Goal: Book appointment/travel/reservation

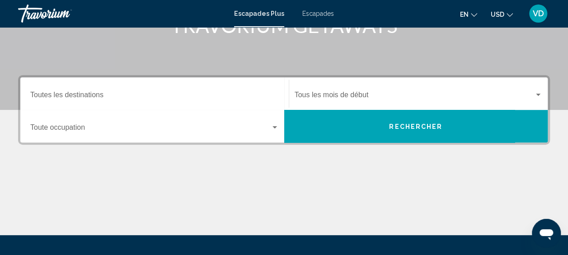
scroll to position [164, 0]
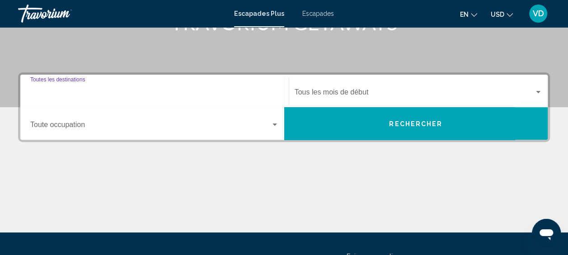
click at [94, 92] on input "Destination Toutes les destinations" at bounding box center [154, 94] width 249 height 8
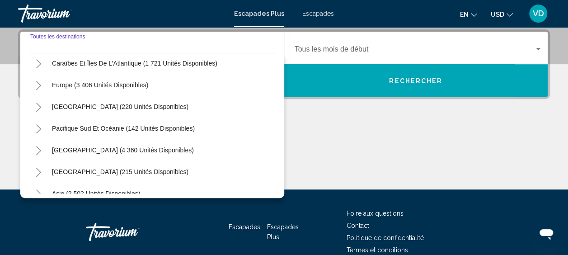
scroll to position [93, 0]
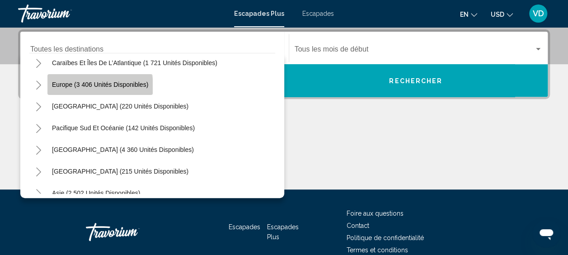
click at [90, 89] on button "Europe (3 406 unités disponibles)" at bounding box center [99, 84] width 105 height 21
type input "**********"
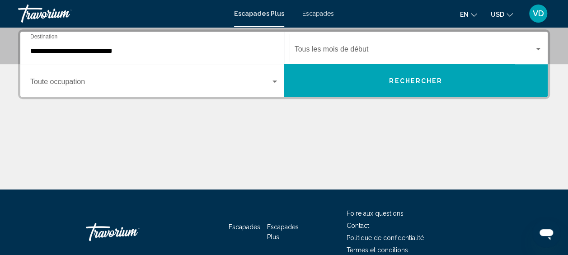
click at [167, 89] on div "Occupancy Toute occupation" at bounding box center [154, 80] width 249 height 28
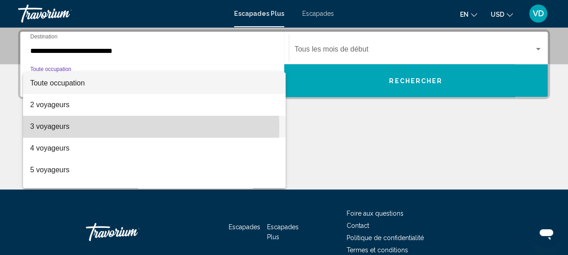
click at [110, 127] on span "3 voyageurs" at bounding box center [154, 127] width 249 height 22
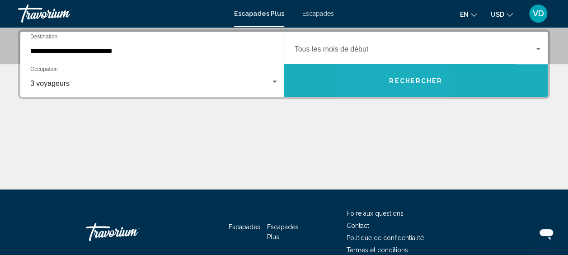
click at [385, 76] on button "Rechercher" at bounding box center [416, 80] width 264 height 33
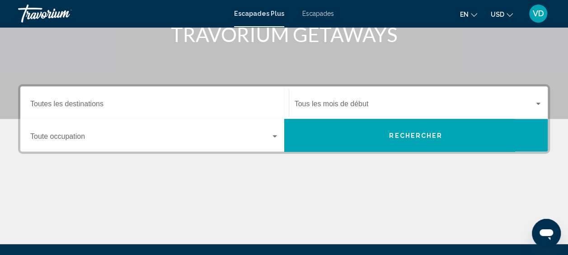
scroll to position [153, 0]
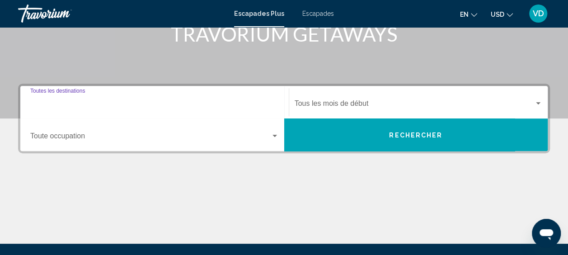
click at [98, 101] on input "Destination Toutes les destinations" at bounding box center [154, 105] width 249 height 8
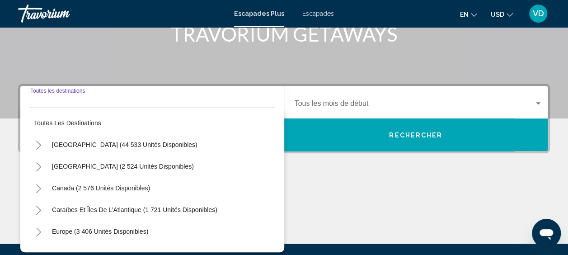
scroll to position [207, 0]
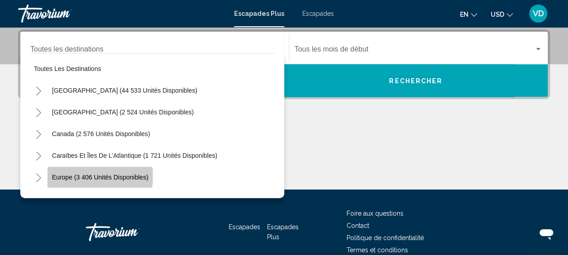
click at [98, 172] on button "Europe (3 406 unités disponibles)" at bounding box center [99, 177] width 105 height 21
type input "**********"
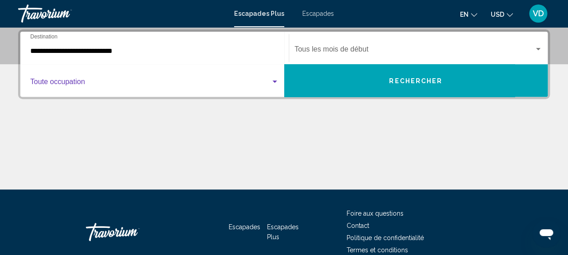
click at [121, 83] on span "Widget de recherche" at bounding box center [150, 84] width 240 height 8
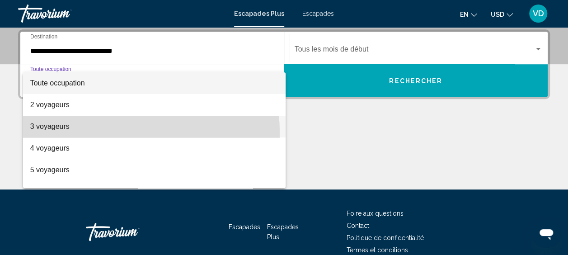
click at [81, 134] on span "3 voyageurs" at bounding box center [154, 127] width 249 height 22
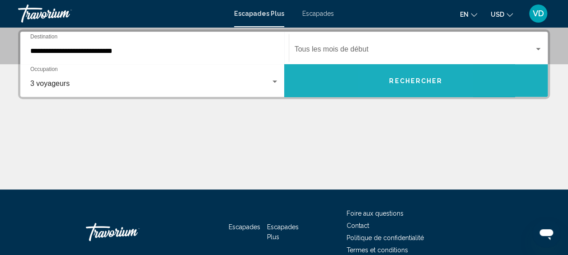
click at [396, 78] on span "Rechercher" at bounding box center [415, 80] width 53 height 7
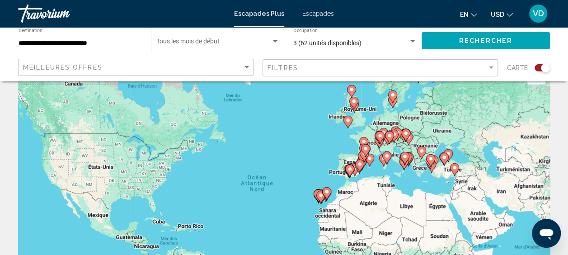
scroll to position [29, 0]
click at [371, 136] on div "Pour activer le glissement avec le clavier, appuyez sur Alt+Entrée. Une fois ce…" at bounding box center [284, 196] width 532 height 271
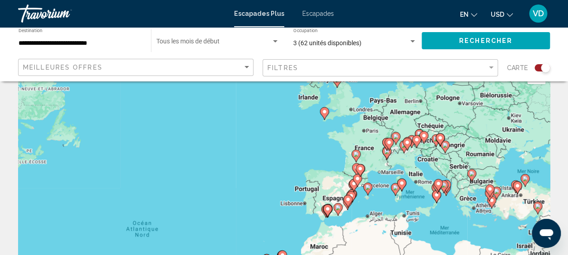
click at [371, 136] on div "Pour activer le glissement avec le clavier, appuyez sur Alt+Entrée. Une fois ce…" at bounding box center [284, 196] width 532 height 271
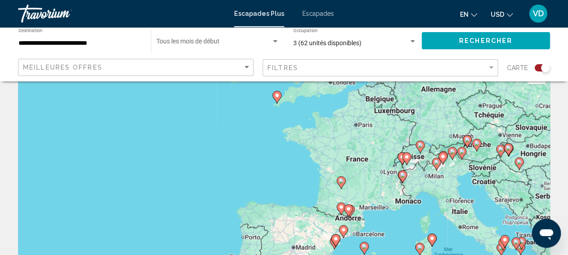
click at [341, 183] on image "Contenu principal" at bounding box center [340, 180] width 5 height 5
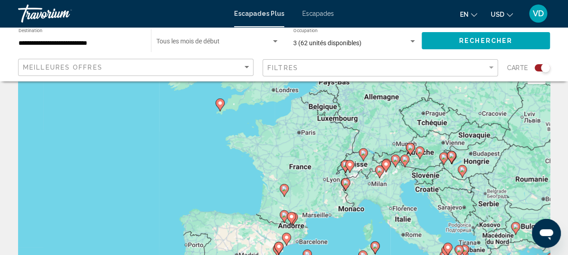
click at [283, 188] on image "Contenu principal" at bounding box center [284, 188] width 5 height 5
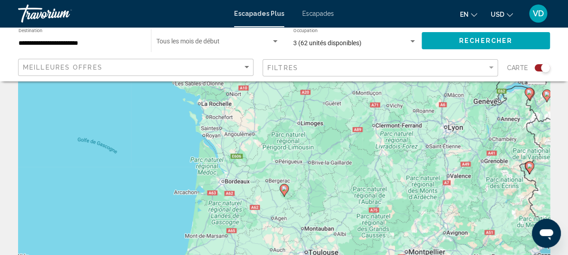
click at [283, 188] on image "Contenu principal" at bounding box center [284, 188] width 5 height 5
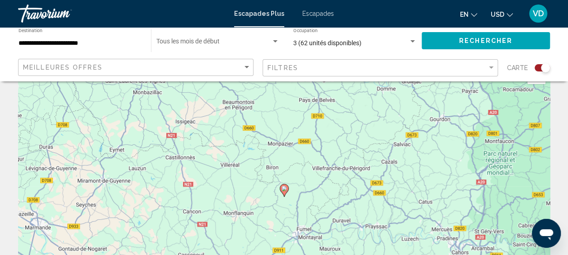
click at [283, 188] on image "Contenu principal" at bounding box center [284, 188] width 5 height 5
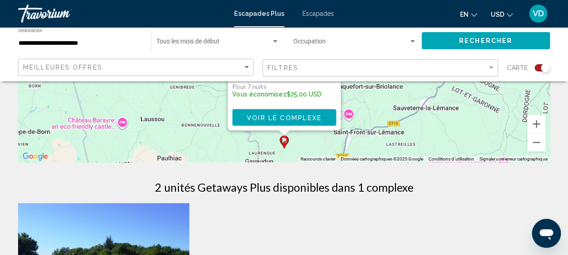
scroll to position [186, 0]
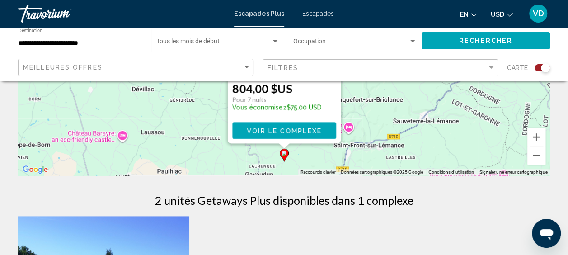
click at [533, 156] on button "Zoom arrière" at bounding box center [536, 155] width 18 height 18
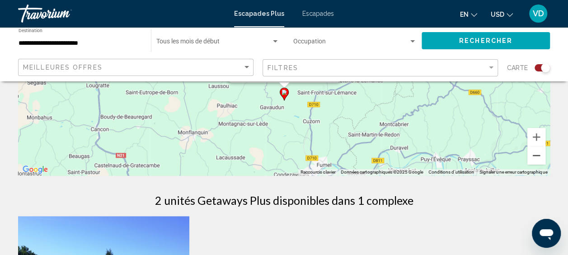
click at [533, 156] on button "Zoom arrière" at bounding box center [536, 155] width 18 height 18
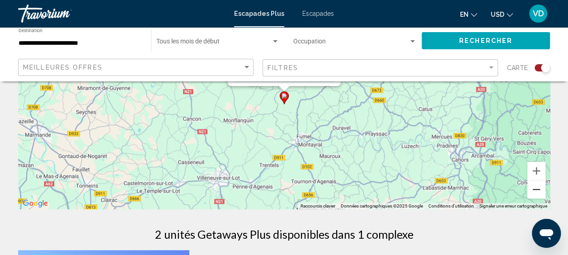
scroll to position [158, 0]
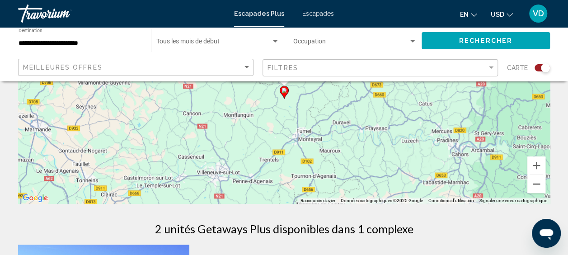
click at [538, 183] on button "Zoom arrière" at bounding box center [536, 184] width 18 height 18
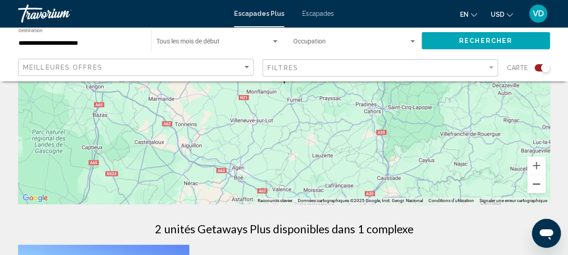
click at [538, 183] on button "Zoom arrière" at bounding box center [536, 184] width 18 height 18
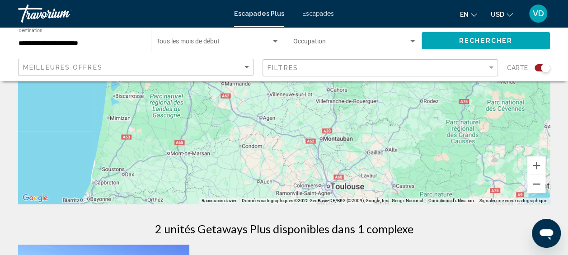
click at [538, 183] on button "Zoom arrière" at bounding box center [536, 184] width 18 height 18
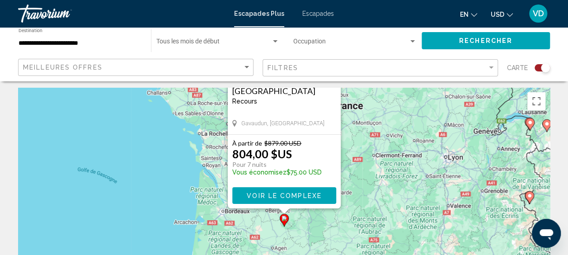
scroll to position [0, 0]
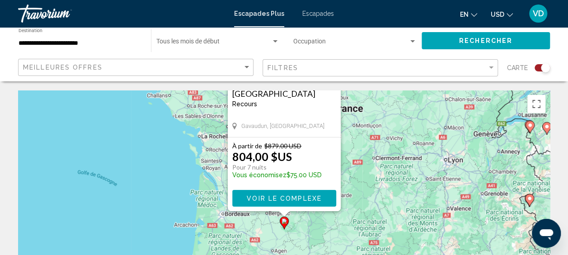
click at [373, 157] on div "Pour activer le glissement avec le clavier, appuyez sur Alt+Entrée. Une fois ce…" at bounding box center [284, 225] width 532 height 271
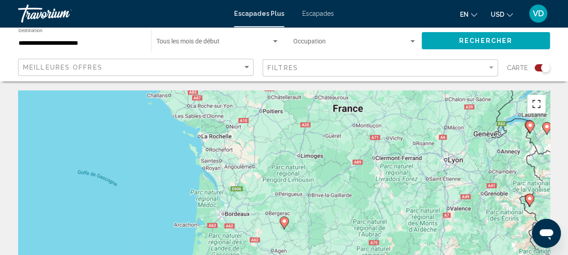
click at [533, 104] on button "Passer en plein écran" at bounding box center [536, 104] width 18 height 18
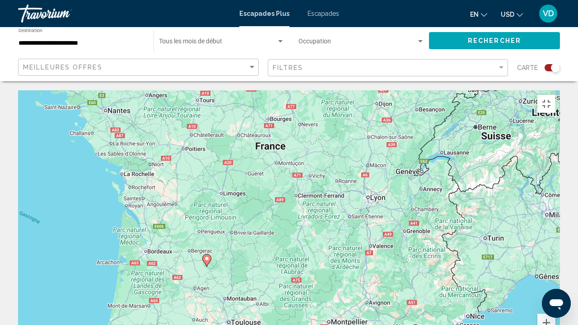
drag, startPoint x: 407, startPoint y: 185, endPoint x: 323, endPoint y: 224, distance: 92.6
click at [323, 224] on div "Pour activer le glissement avec le clavier, appuyez sur Alt+Entrée. Une fois ce…" at bounding box center [289, 225] width 542 height 271
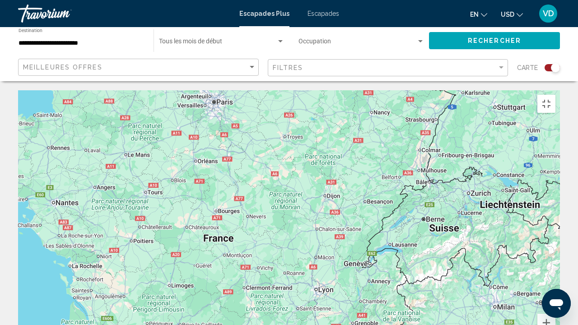
drag, startPoint x: 393, startPoint y: 177, endPoint x: 339, endPoint y: 268, distance: 106.3
click at [339, 254] on div "Pour activer le glissement avec le clavier, appuyez sur Alt+Entrée. Une fois ce…" at bounding box center [289, 225] width 542 height 271
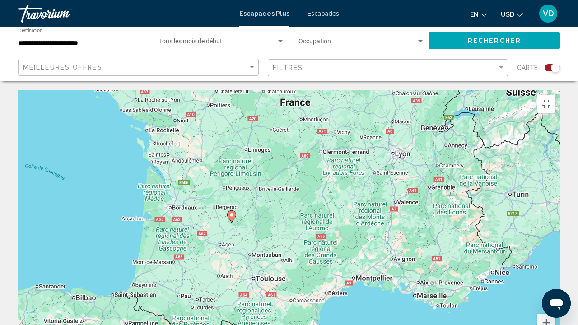
drag, startPoint x: 339, startPoint y: 268, endPoint x: 418, endPoint y: 129, distance: 160.0
click at [418, 129] on div "Pour activer le glissement avec le clavier, appuyez sur Alt+Entrée. Une fois ce…" at bounding box center [289, 225] width 542 height 271
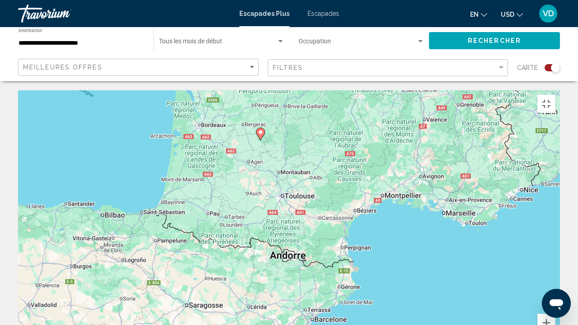
drag, startPoint x: 294, startPoint y: 249, endPoint x: 333, endPoint y: 153, distance: 104.6
click at [333, 153] on div "Pour activer le glissement avec le clavier, appuyez sur Alt+Entrée. Une fois ce…" at bounding box center [289, 225] width 542 height 271
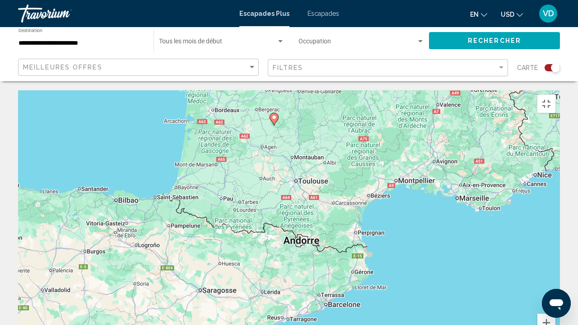
click at [560, 90] on div "Pour activer le glissement avec le clavier, appuyez sur Alt+Entrée. Une fois ce…" at bounding box center [289, 225] width 542 height 271
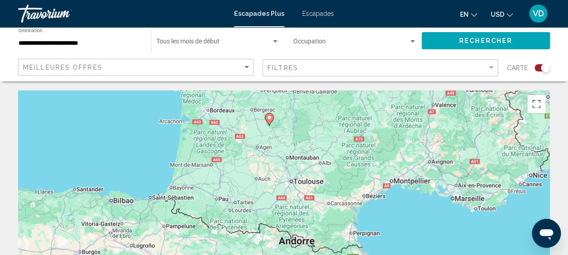
scroll to position [223, 0]
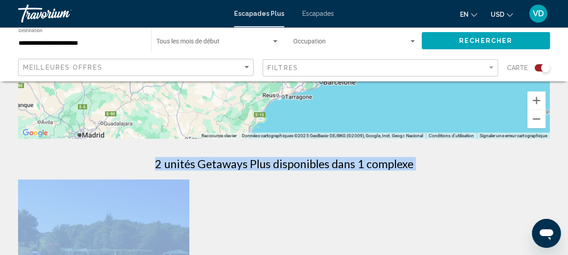
drag, startPoint x: 444, startPoint y: 185, endPoint x: 457, endPoint y: 100, distance: 85.5
click at [457, 100] on div "← Déplacement vers la gauche → Déplacement vers la droite ↑ Déplacement vers le…" at bounding box center [284, 211] width 568 height 687
drag, startPoint x: 457, startPoint y: 100, endPoint x: 442, endPoint y: 183, distance: 83.6
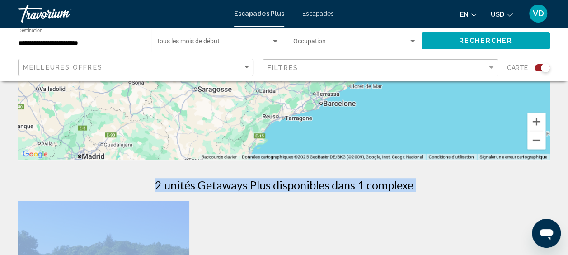
scroll to position [206, 0]
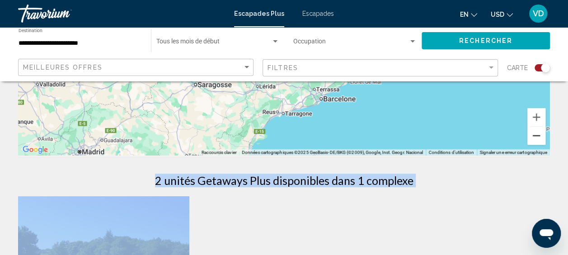
click at [536, 138] on button "Zoom arrière" at bounding box center [536, 136] width 18 height 18
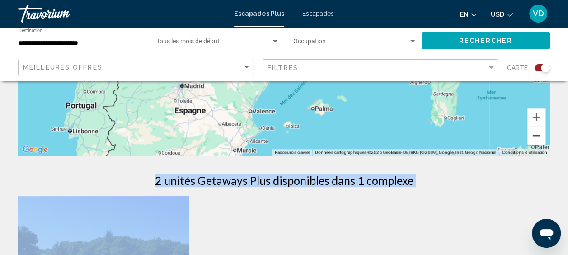
click at [536, 138] on button "Zoom arrière" at bounding box center [536, 136] width 18 height 18
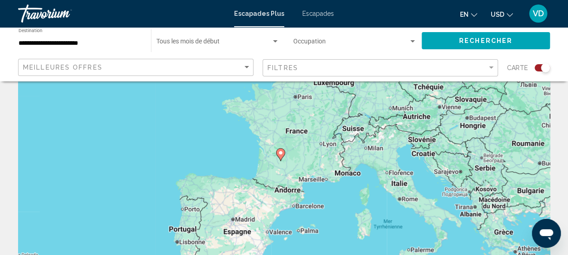
scroll to position [0, 0]
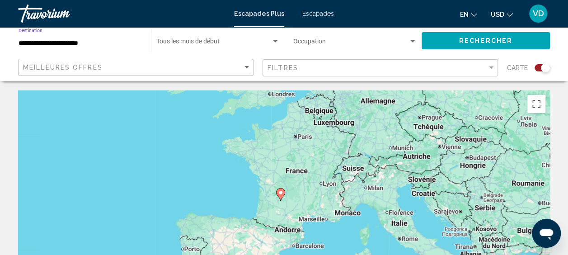
click at [113, 45] on input "**********" at bounding box center [80, 43] width 123 height 7
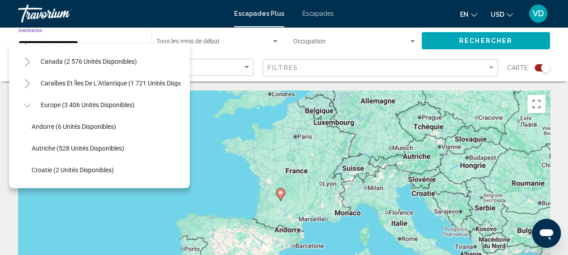
scroll to position [61, 0]
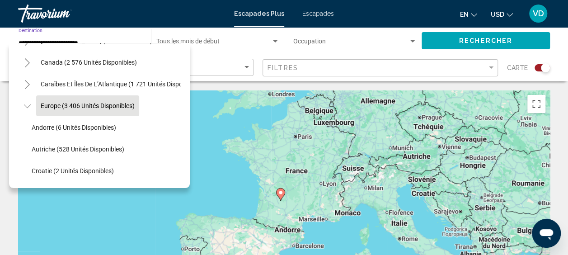
click at [78, 102] on span "Europe (3 406 unités disponibles)" at bounding box center [88, 105] width 94 height 7
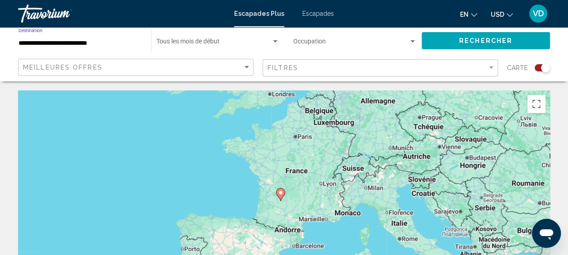
click at [400, 38] on div "Occupation Any Occupancy" at bounding box center [354, 40] width 123 height 25
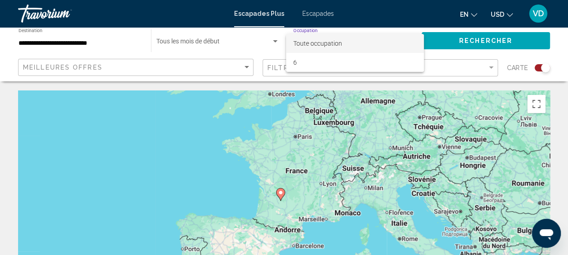
click at [457, 35] on div at bounding box center [284, 127] width 568 height 255
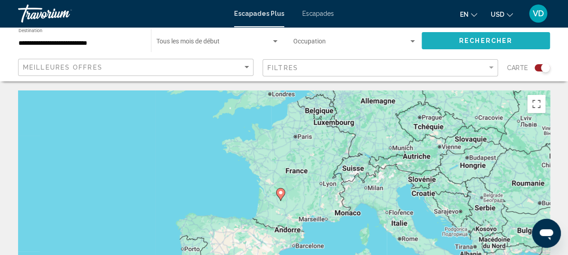
click at [469, 41] on span "Rechercher" at bounding box center [485, 41] width 53 height 7
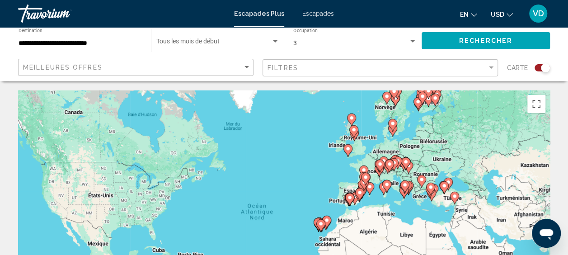
click at [352, 129] on image "Contenu principal" at bounding box center [353, 129] width 5 height 5
type input "**********"
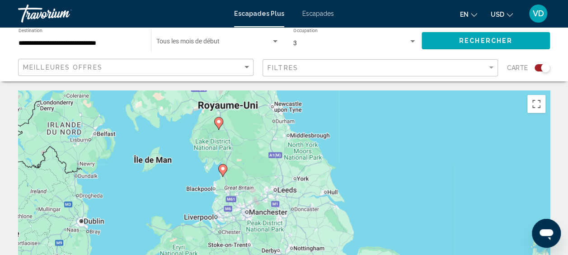
drag, startPoint x: 360, startPoint y: 179, endPoint x: 295, endPoint y: 82, distance: 117.2
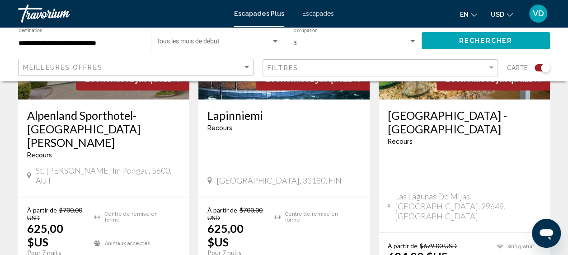
scroll to position [457, 0]
